Goal: Information Seeking & Learning: Find specific fact

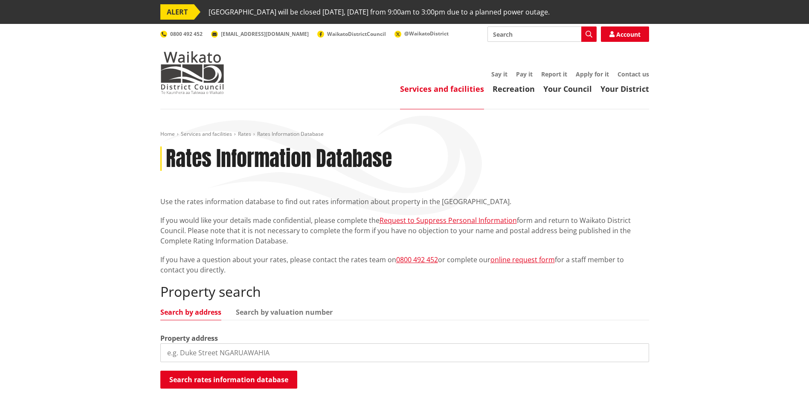
click at [211, 353] on input "search" at bounding box center [404, 352] width 489 height 19
type input "21 pa ariki road"
click at [238, 375] on button "Search rates information database" at bounding box center [228, 379] width 137 height 18
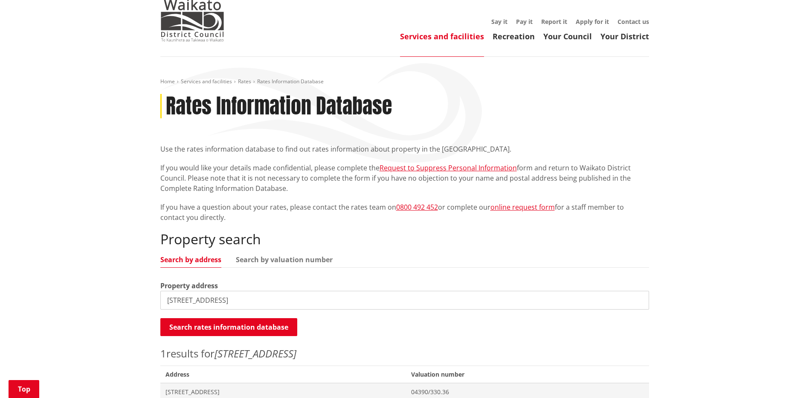
scroll to position [171, 0]
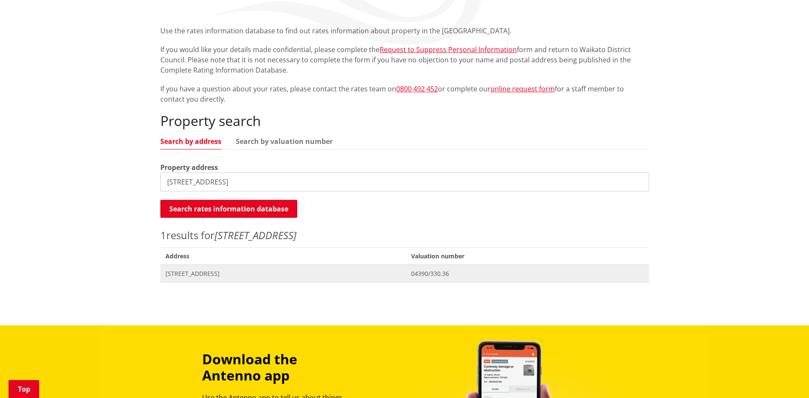
click at [233, 274] on span "[STREET_ADDRESS]" at bounding box center [284, 273] width 236 height 9
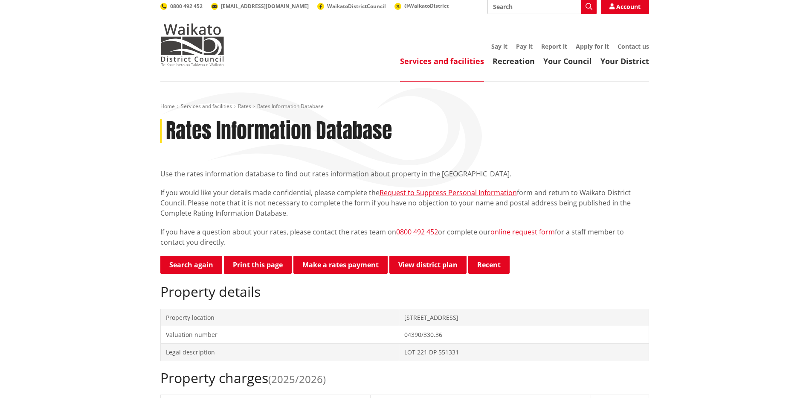
scroll to position [43, 0]
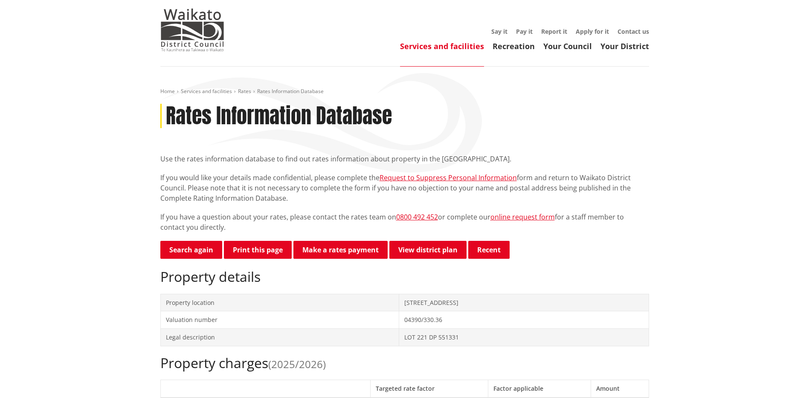
drag, startPoint x: 351, startPoint y: 300, endPoint x: 441, endPoint y: 303, distance: 90.1
click at [441, 303] on td "[STREET_ADDRESS]" at bounding box center [524, 302] width 250 height 17
copy td "[STREET_ADDRESS]"
